Goal: Information Seeking & Learning: Learn about a topic

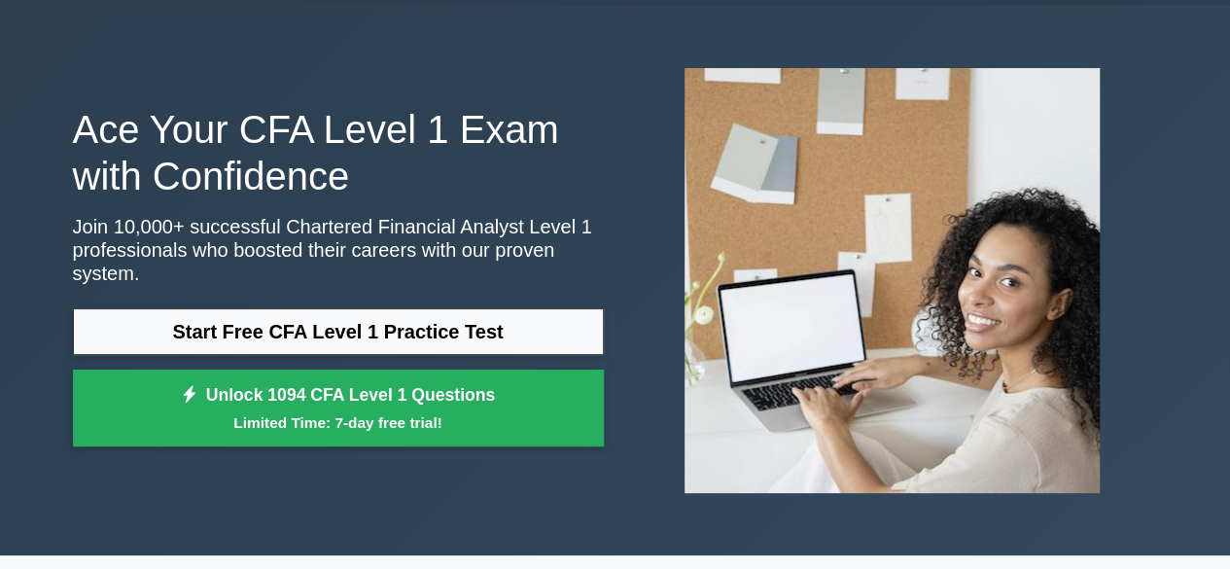
scroll to position [56, 0]
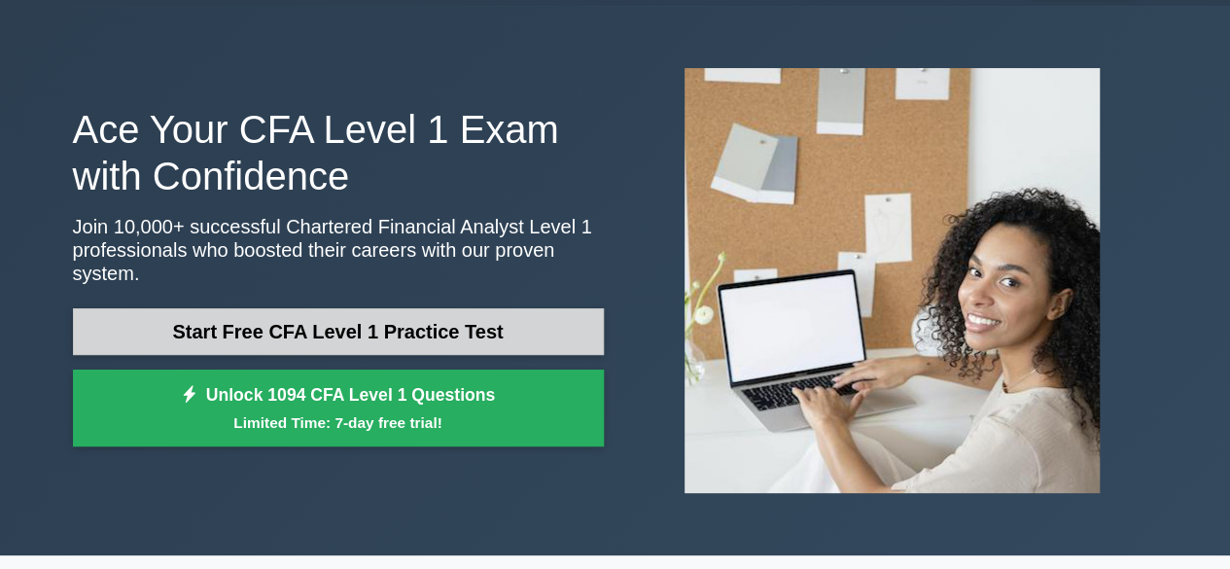
click at [370, 330] on link "Start Free CFA Level 1 Practice Test" at bounding box center [338, 331] width 531 height 47
